Goal: Use online tool/utility: Use online tool/utility

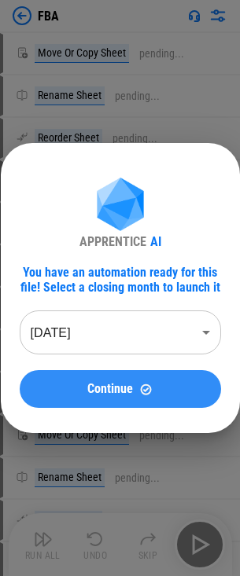
click at [137, 405] on button "Continue" at bounding box center [120, 389] width 201 height 38
click at [160, 387] on div "Continue" at bounding box center [120, 389] width 163 height 13
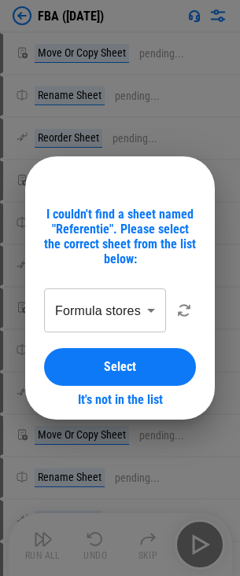
click at [85, 222] on div "I couldn't find a sheet named "Referentie". Please select the correct sheet fro…" at bounding box center [120, 237] width 152 height 60
copy div "Referentie"
